Goal: Transaction & Acquisition: Purchase product/service

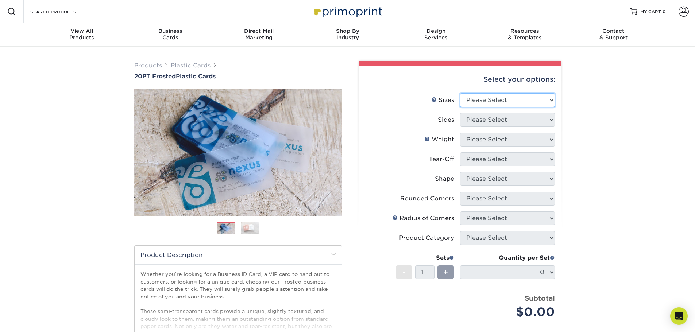
click at [519, 101] on select "Please Select 2" x 3.5" 2" x 8" 2.12" x 3.375" 2.5" x 2.5" 4.25" x 6"" at bounding box center [507, 100] width 95 height 14
select select "2.00x3.50"
click at [460, 93] on select "Please Select 2" x 3.5" 2" x 8" 2.12" x 3.375" 2.5" x 2.5" 4.25" x 6"" at bounding box center [507, 100] width 95 height 14
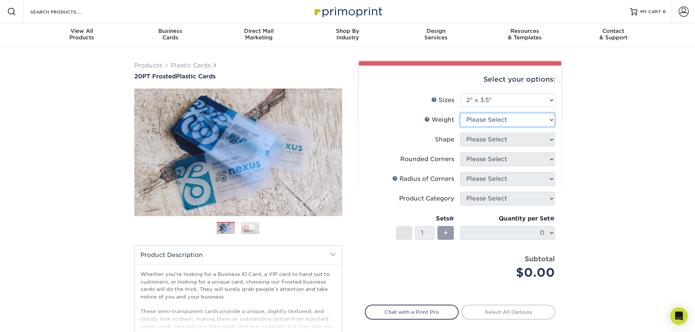
click at [507, 122] on select "Please Select 20PT Frosted Plastic 20PT Frosted Plastic" at bounding box center [507, 120] width 95 height 14
select select "20PT Frosted Plastic"
click at [460, 113] on select "Please Select 20PT Frosted Plastic 20PT Frosted Plastic" at bounding box center [507, 120] width 95 height 14
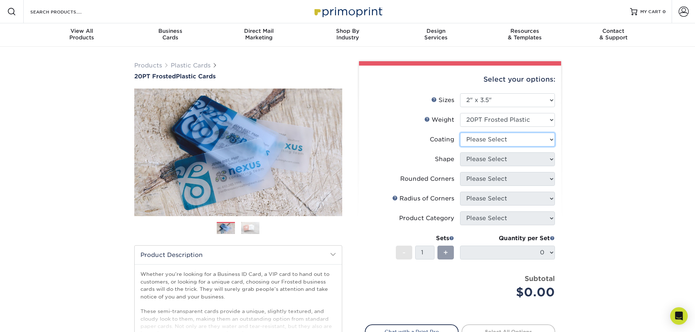
click at [503, 142] on select at bounding box center [507, 140] width 95 height 14
select select "3e7618de-abca-4bda-9f97-8b9129e913d8"
click at [460, 133] on select at bounding box center [507, 140] width 95 height 14
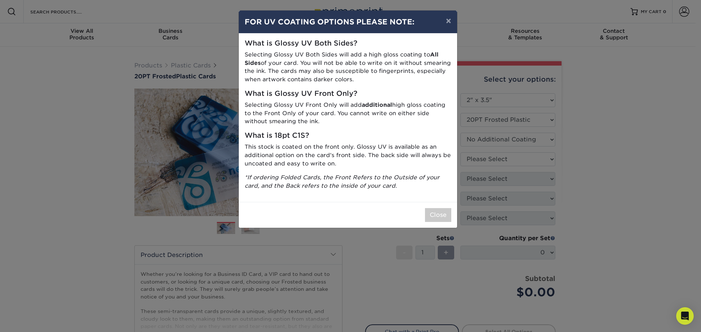
click at [442, 223] on div "Close" at bounding box center [348, 215] width 218 height 26
click at [437, 215] on button "Close" at bounding box center [438, 215] width 26 height 14
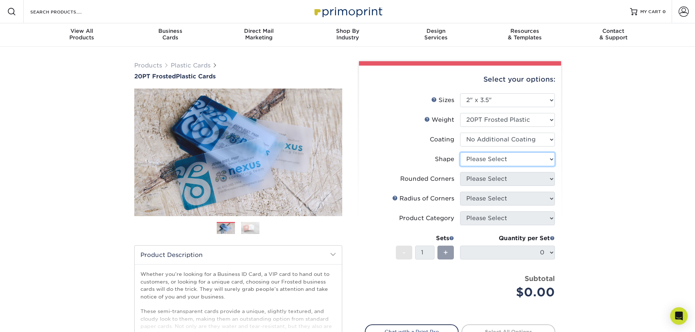
click at [551, 161] on select "Please Select Oval Standard" at bounding box center [507, 160] width 95 height 14
click at [460, 153] on select "Please Select Oval Standard" at bounding box center [507, 160] width 95 height 14
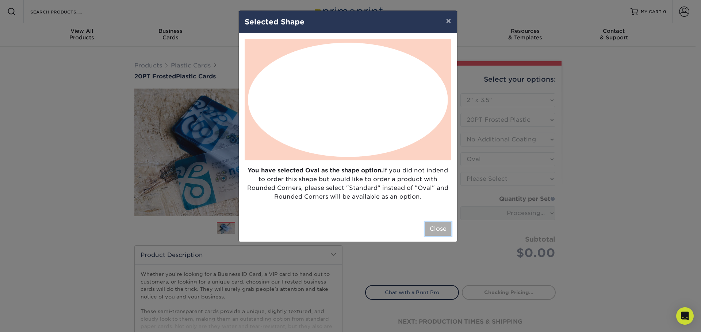
click at [445, 223] on button "Close" at bounding box center [438, 229] width 26 height 14
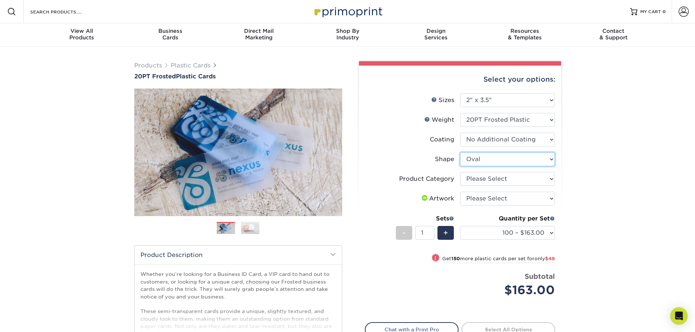
click at [549, 159] on select "Please Select Oval Standard" at bounding box center [507, 160] width 95 height 14
select select "standard"
click at [460, 153] on select "Please Select Oval Standard" at bounding box center [507, 160] width 95 height 14
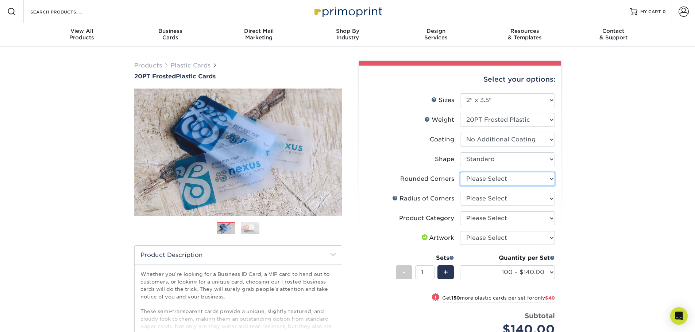
click at [548, 178] on select "Please Select Yes - Round 4 Corners" at bounding box center [507, 179] width 95 height 14
click at [585, 198] on div "Products Plastic Cards 20PT Frosted Plastic Cards Previous Next and" at bounding box center [347, 247] width 695 height 400
click at [549, 196] on select "Please Select Rounded 1/8" Rounded 1/4"" at bounding box center [507, 199] width 95 height 14
click at [607, 197] on div "Products Plastic Cards 20PT Frosted Plastic Cards Previous Next and" at bounding box center [347, 247] width 695 height 400
click at [552, 217] on select "Please Select Business Cards" at bounding box center [507, 219] width 95 height 14
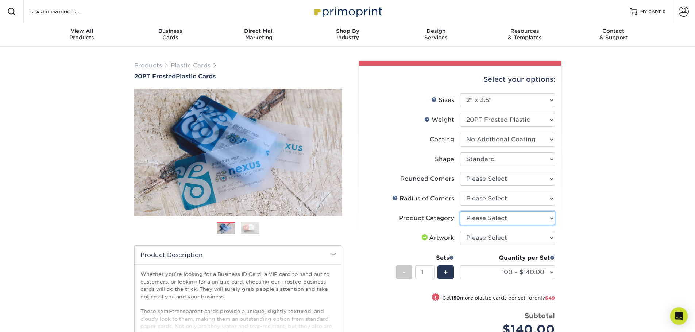
select select "3b5148f1-0588-4f88-a218-97bcfdce65c1"
click at [460, 212] on select "Please Select Business Cards" at bounding box center [507, 219] width 95 height 14
click at [592, 206] on div "Products Plastic Cards 20PT Frosted Plastic Cards Previous Next and" at bounding box center [347, 247] width 695 height 400
